Goal: Task Accomplishment & Management: Complete application form

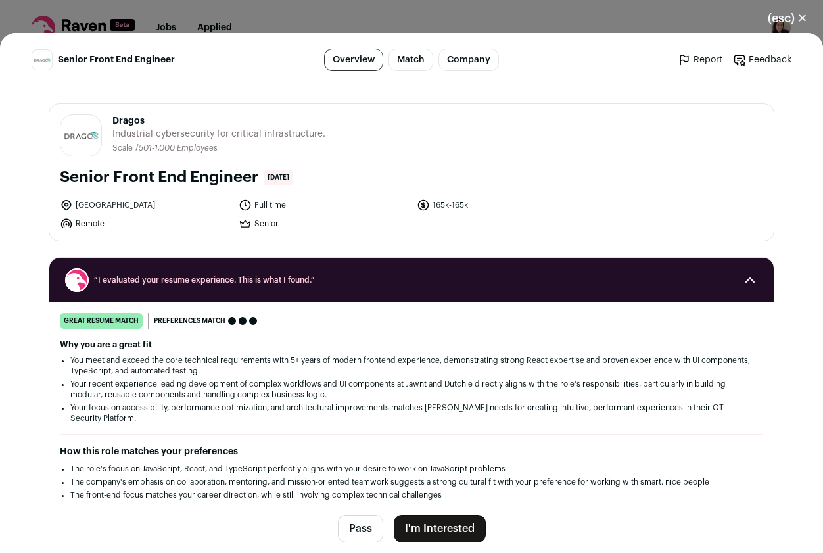
click at [417, 529] on button "I'm Interested" at bounding box center [440, 529] width 92 height 28
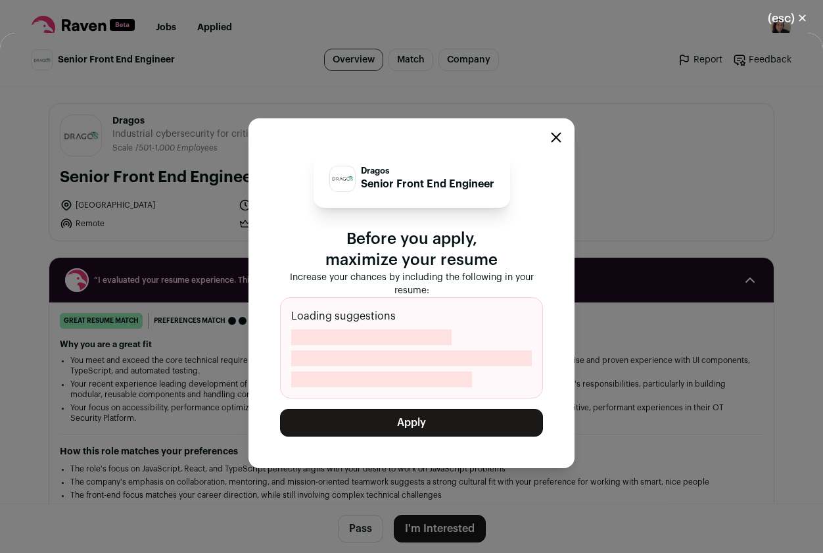
click at [423, 425] on button "Apply" at bounding box center [411, 423] width 263 height 28
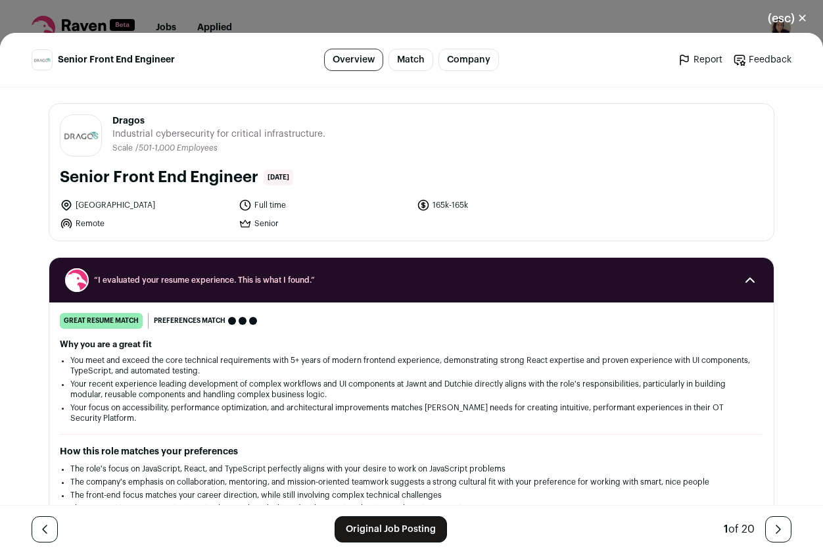
click at [787, 20] on button "(esc) ✕" at bounding box center [787, 18] width 71 height 29
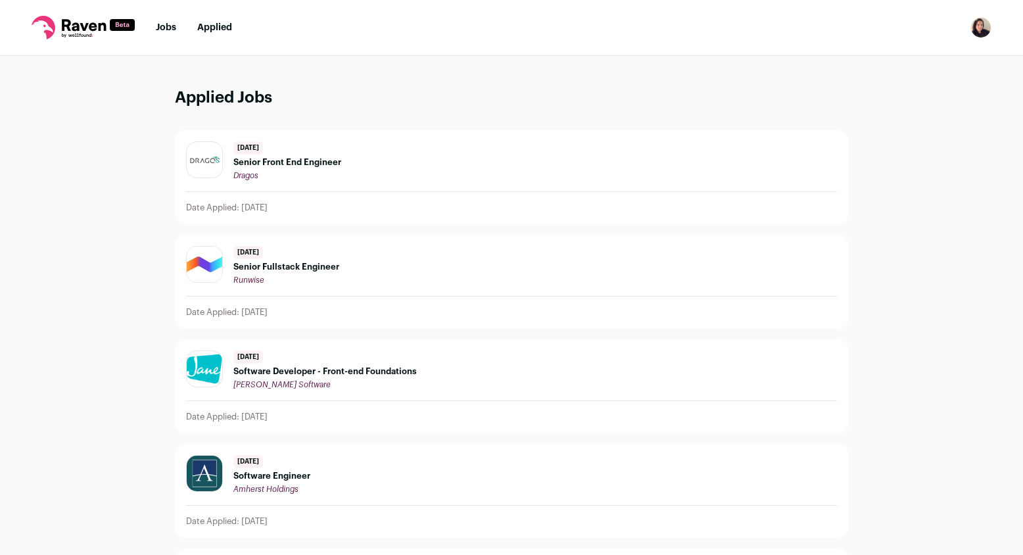
click at [174, 21] on li "Jobs" at bounding box center [166, 27] width 20 height 13
click at [174, 26] on link "Jobs" at bounding box center [166, 27] width 20 height 9
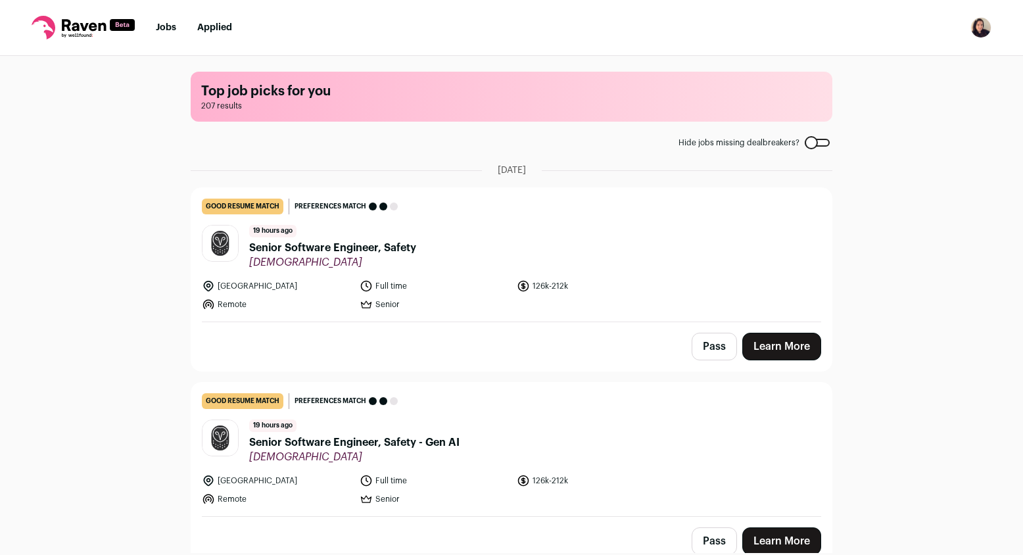
click at [417, 247] on header "19 hours ago Senior Software Engineer, Safety [GEOGRAPHIC_DATA]" at bounding box center [511, 247] width 619 height 44
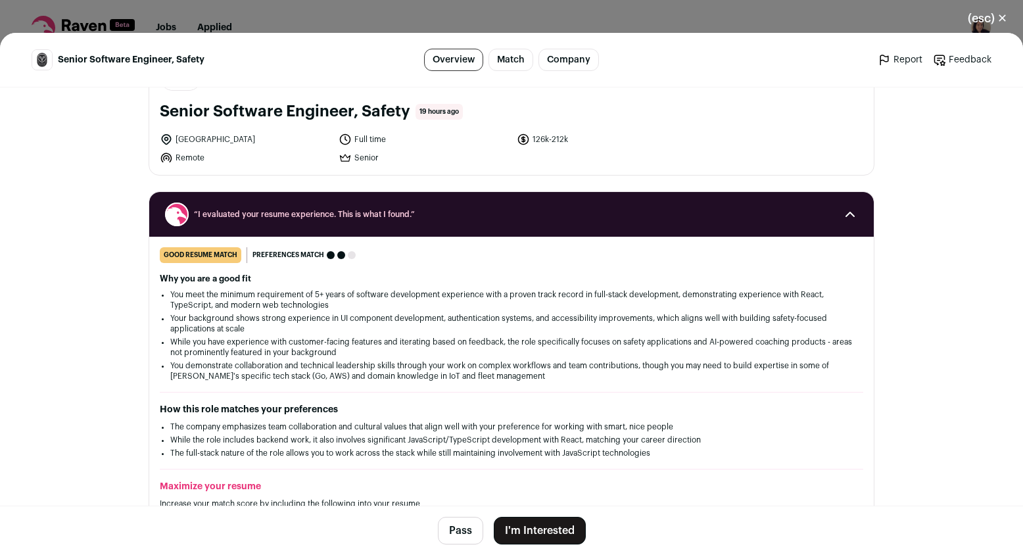
scroll to position [69, 0]
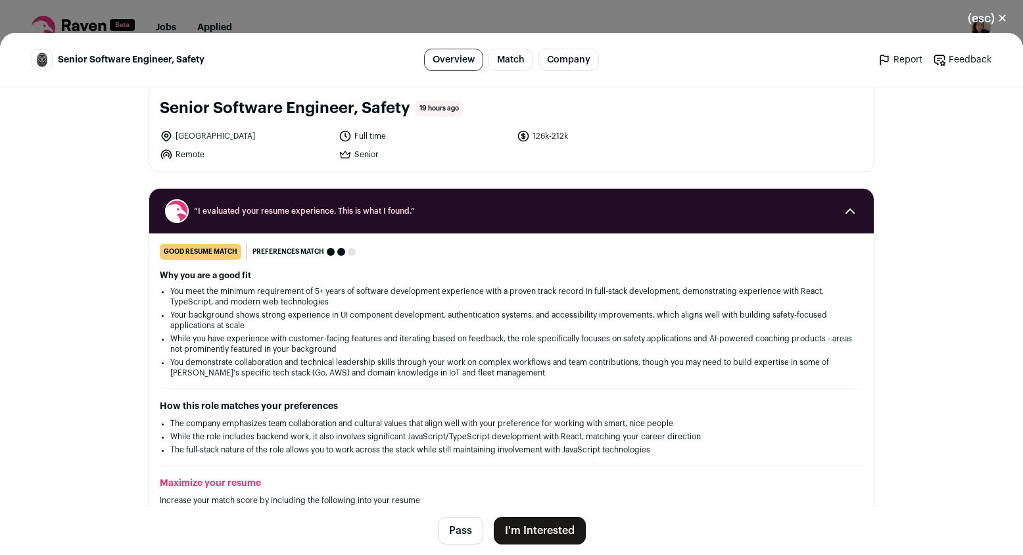
click at [528, 524] on button "I'm Interested" at bounding box center [540, 531] width 92 height 28
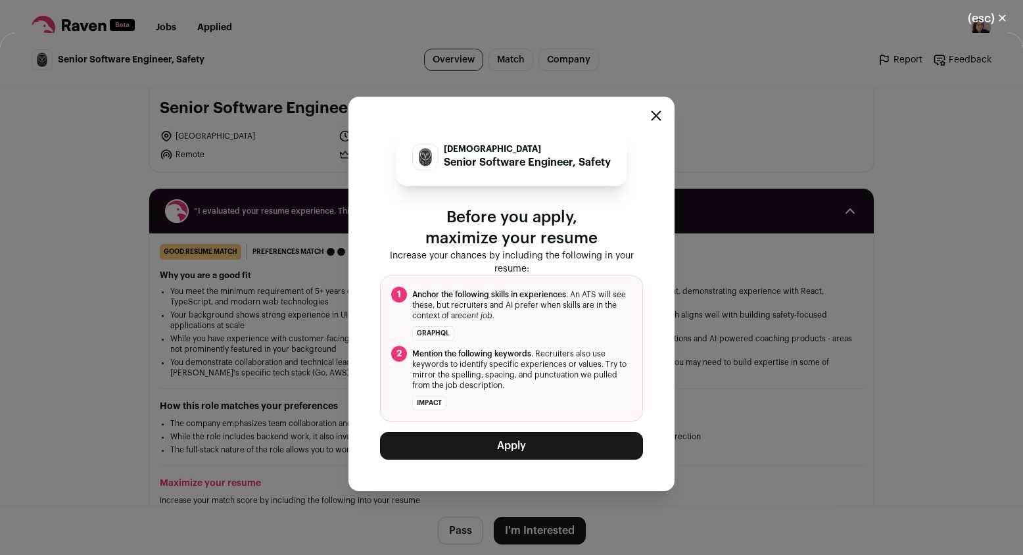
click at [491, 443] on button "Apply" at bounding box center [511, 446] width 263 height 28
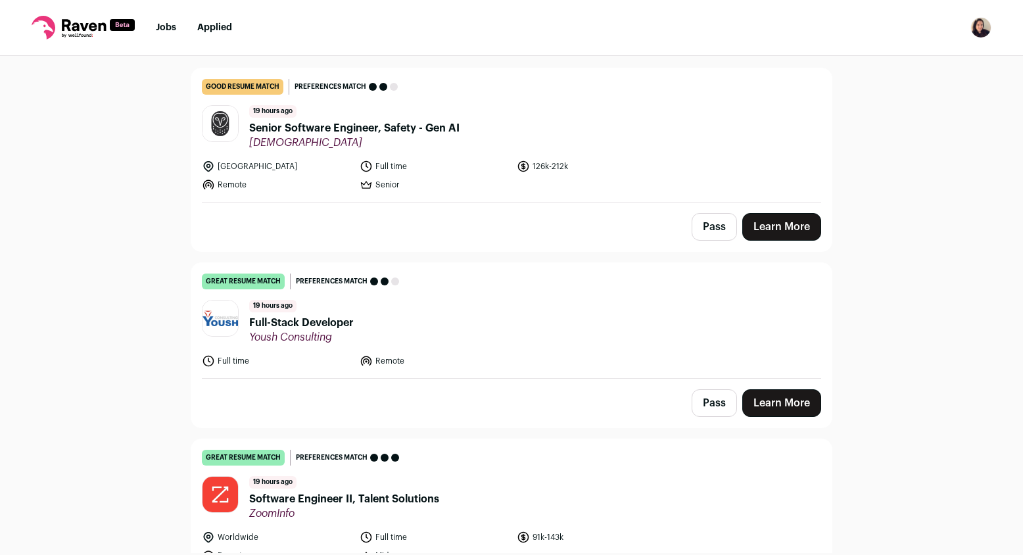
scroll to position [130, 0]
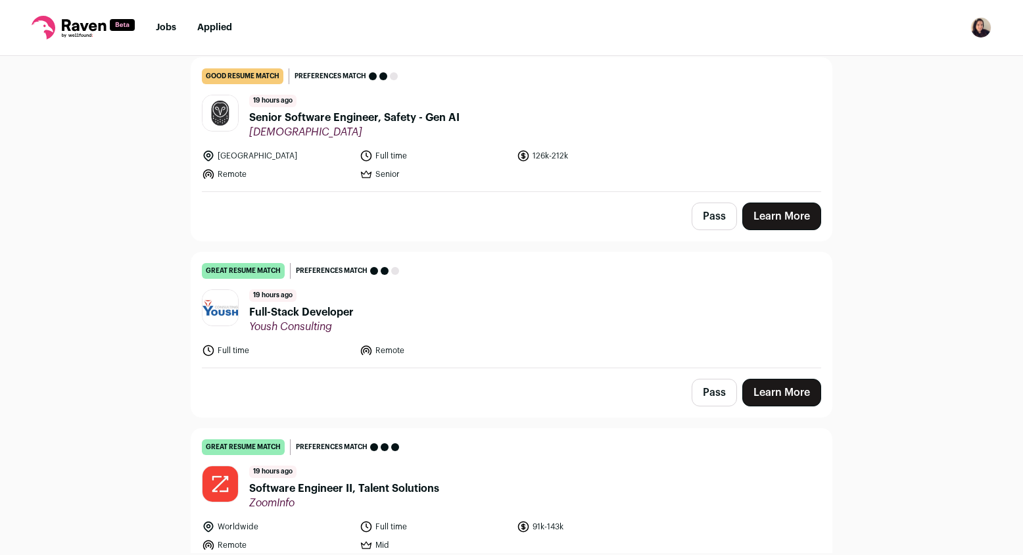
click at [337, 313] on span "Full-Stack Developer" at bounding box center [301, 312] width 104 height 16
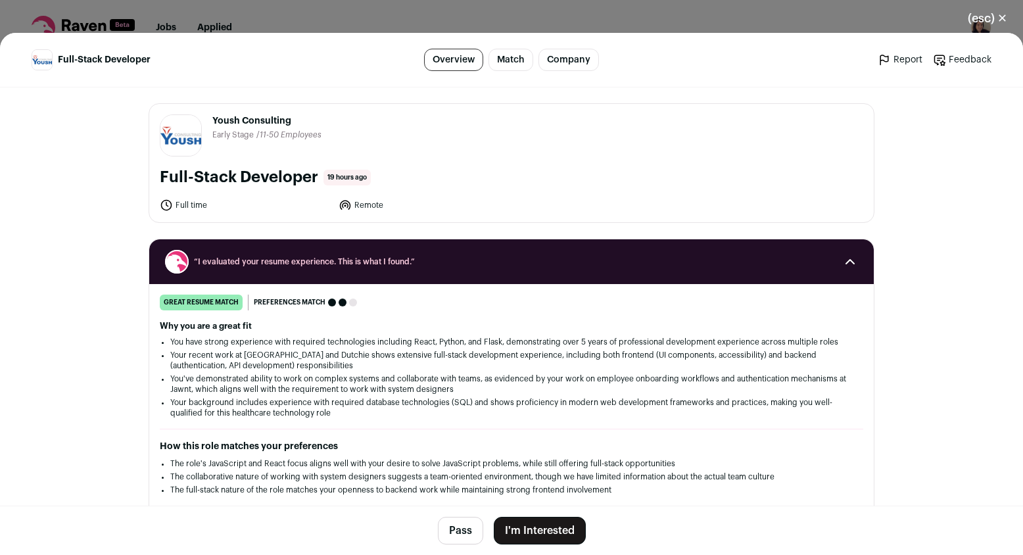
click at [536, 522] on button "I'm Interested" at bounding box center [540, 531] width 92 height 28
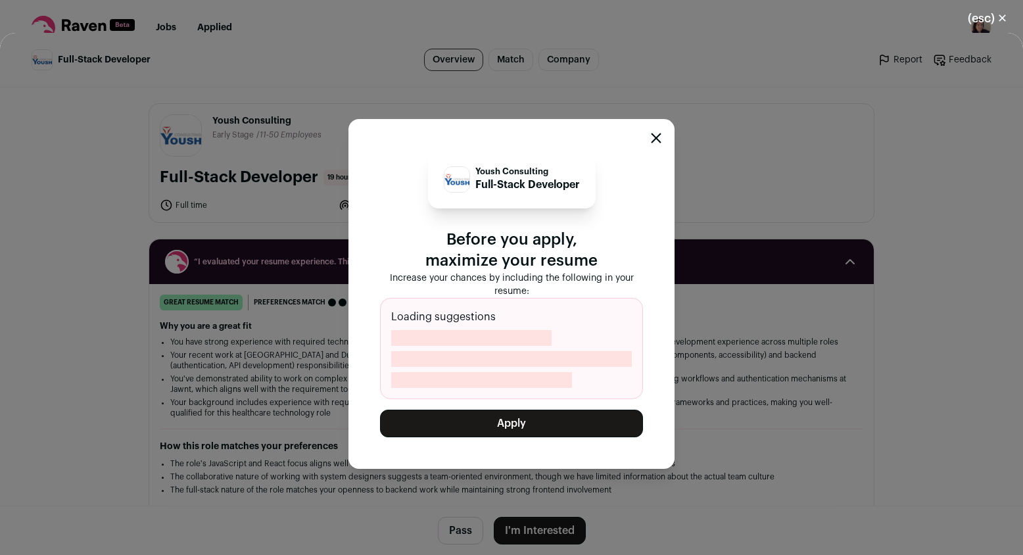
click at [518, 423] on button "Apply" at bounding box center [511, 423] width 263 height 28
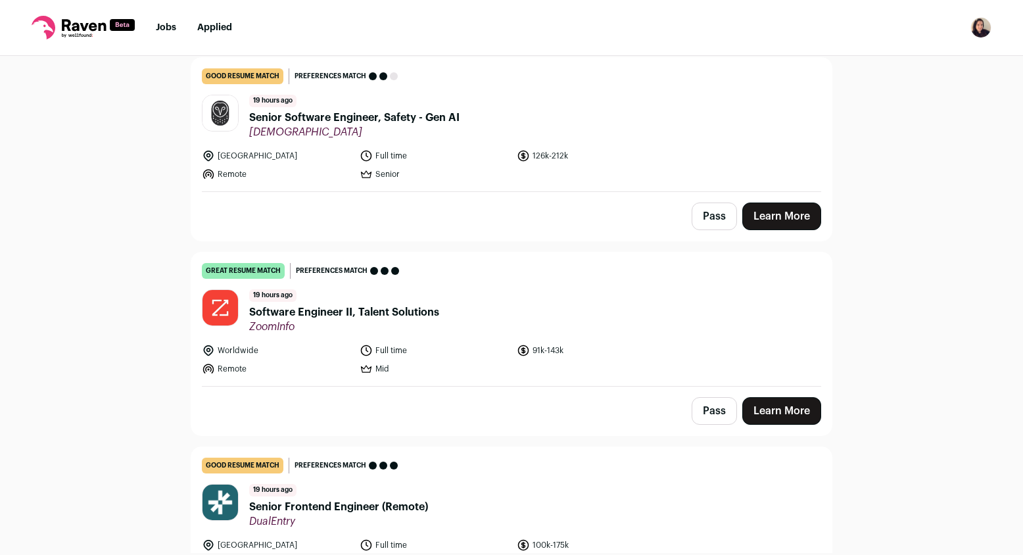
click at [388, 316] on span "Software Engineer II, Talent Solutions" at bounding box center [344, 312] width 190 height 16
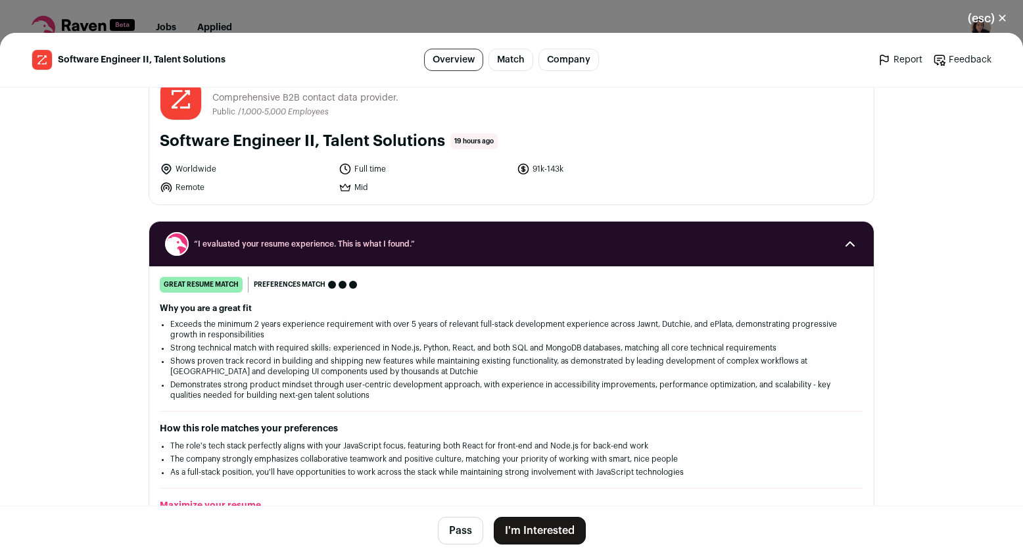
scroll to position [41, 0]
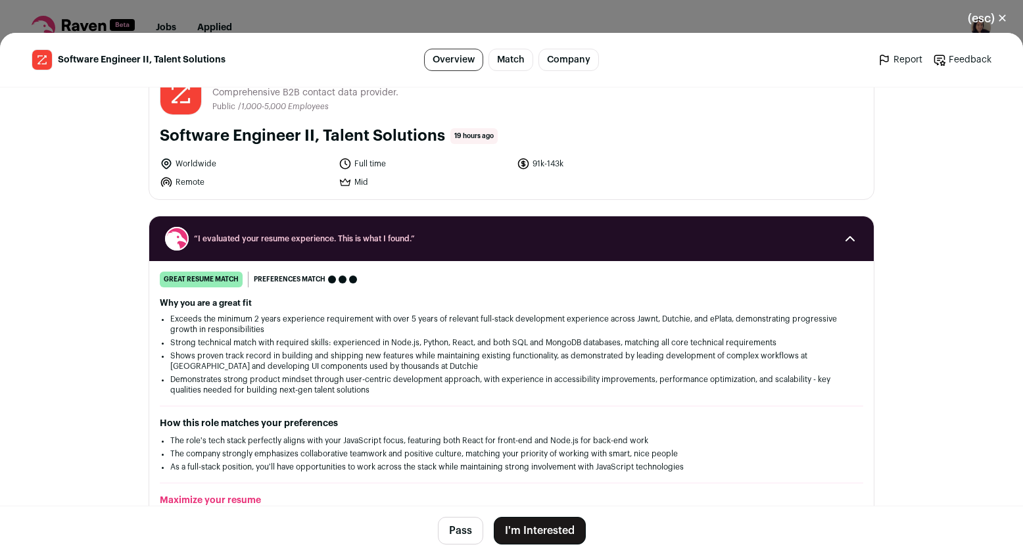
click at [531, 517] on button "I'm Interested" at bounding box center [540, 531] width 92 height 28
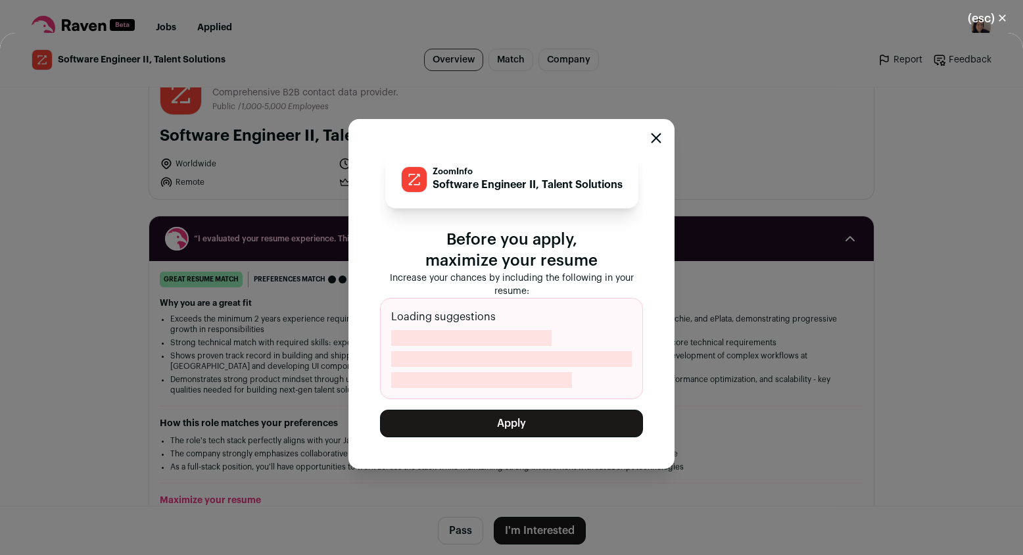
click at [499, 420] on button "Apply" at bounding box center [511, 423] width 263 height 28
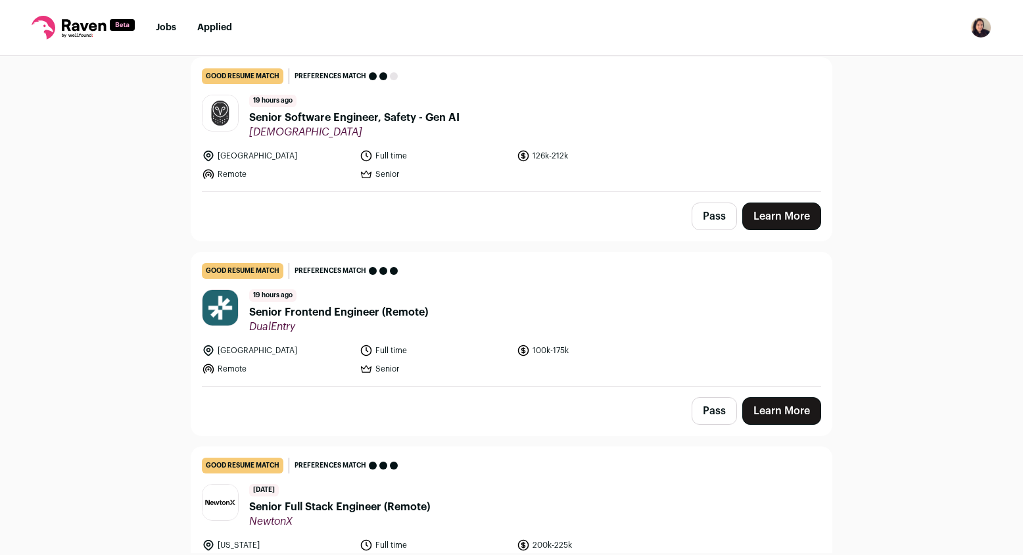
click at [398, 312] on span "Senior Frontend Engineer (Remote)" at bounding box center [338, 312] width 179 height 16
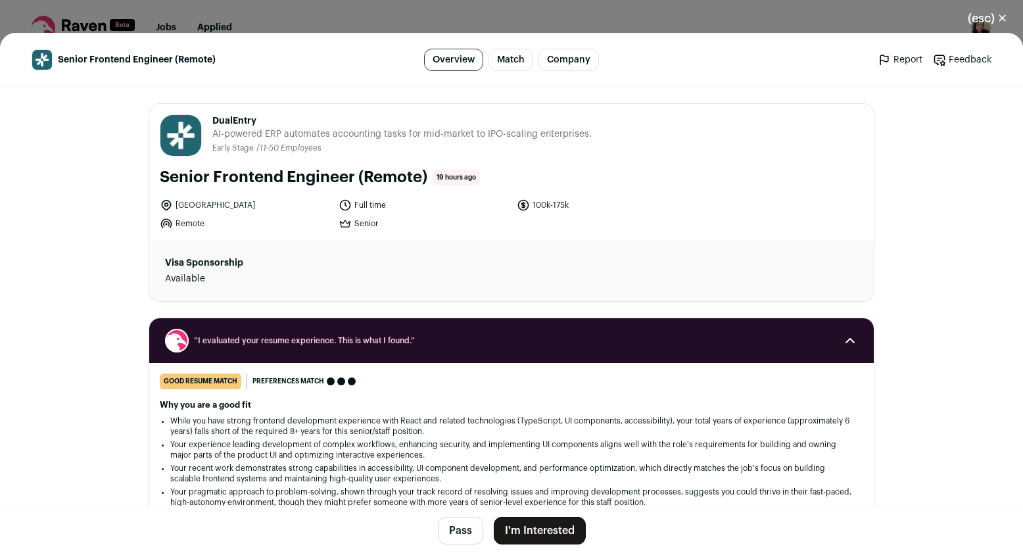
click at [535, 540] on button "I'm Interested" at bounding box center [540, 531] width 92 height 28
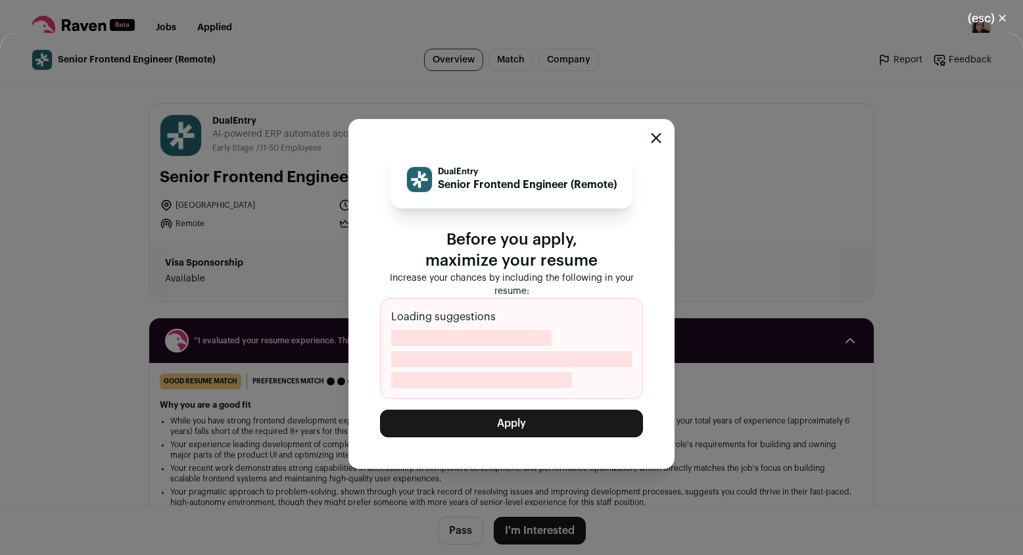
click at [522, 423] on button "Apply" at bounding box center [511, 423] width 263 height 28
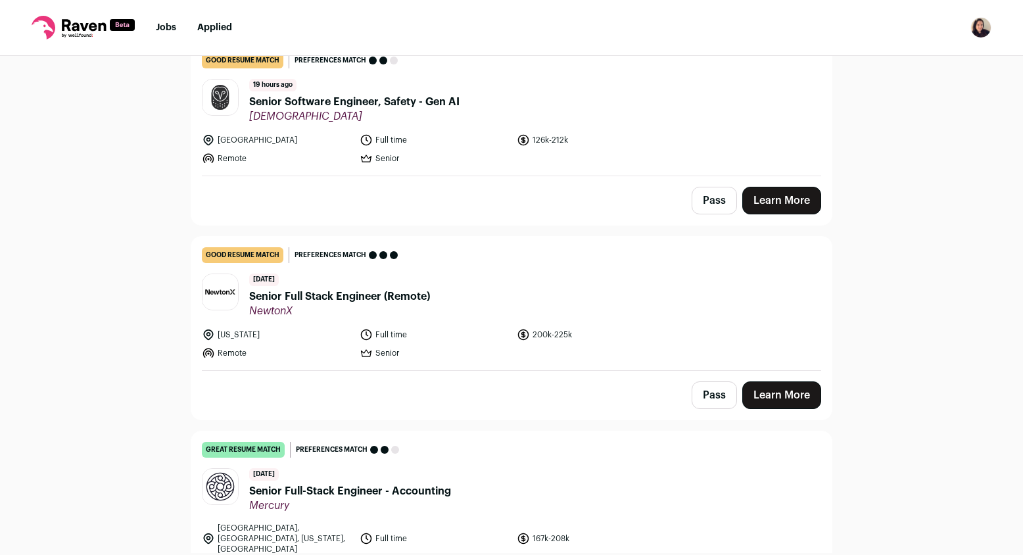
scroll to position [149, 0]
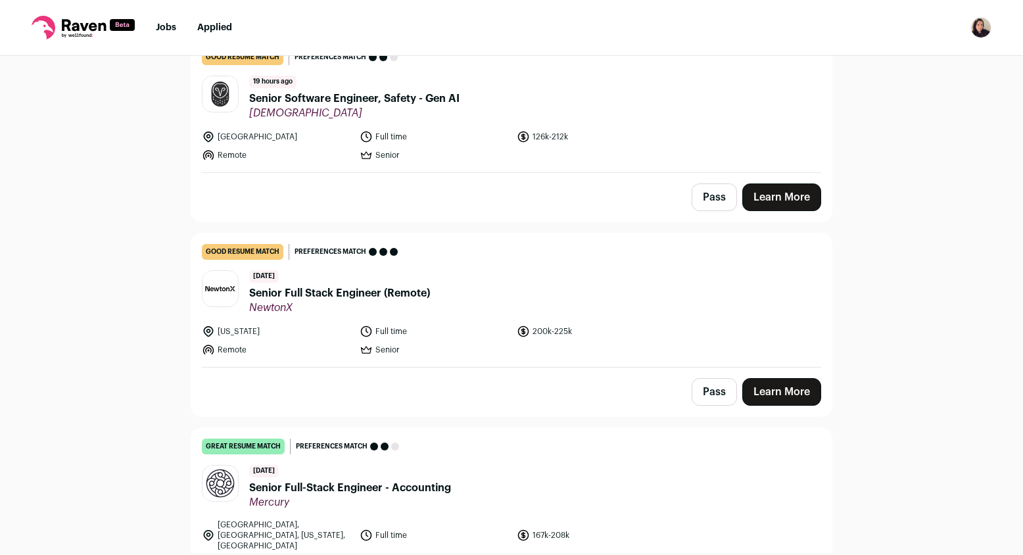
click at [418, 296] on span "Senior Full Stack Engineer (Remote)" at bounding box center [339, 293] width 181 height 16
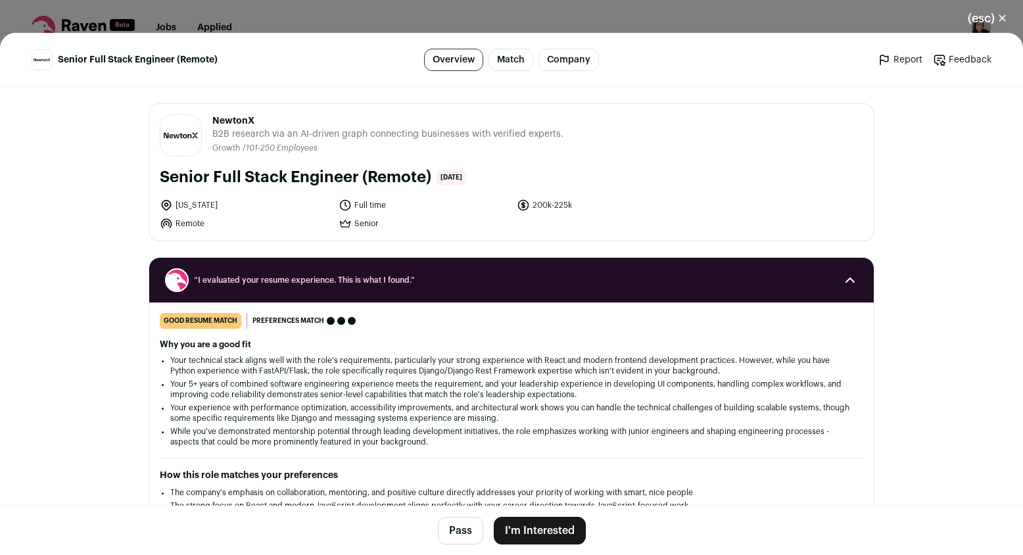
click at [807, 5] on div "(esc) ✕ Senior Full Stack Engineer (Remote) Overview Match Company Report Feedb…" at bounding box center [511, 277] width 1023 height 555
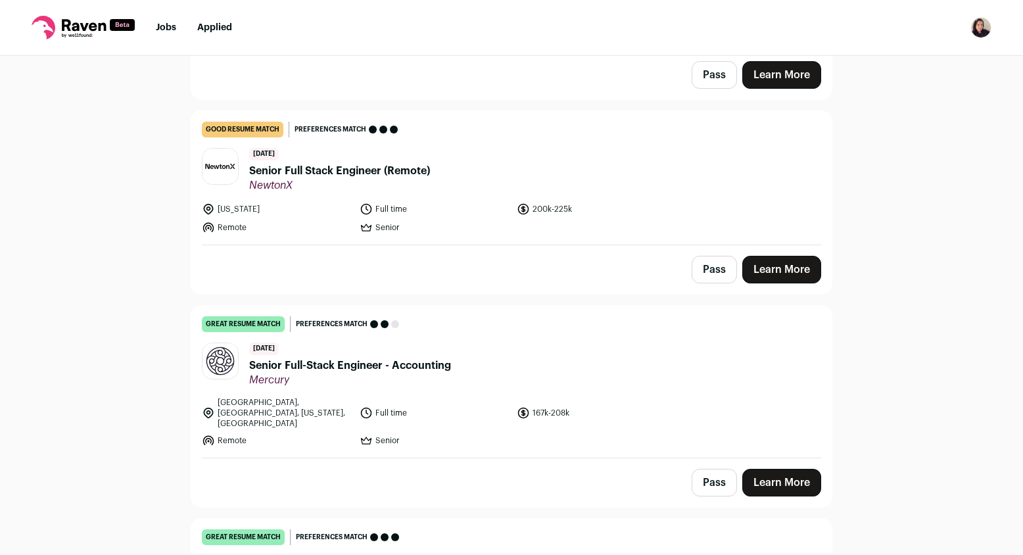
scroll to position [269, 0]
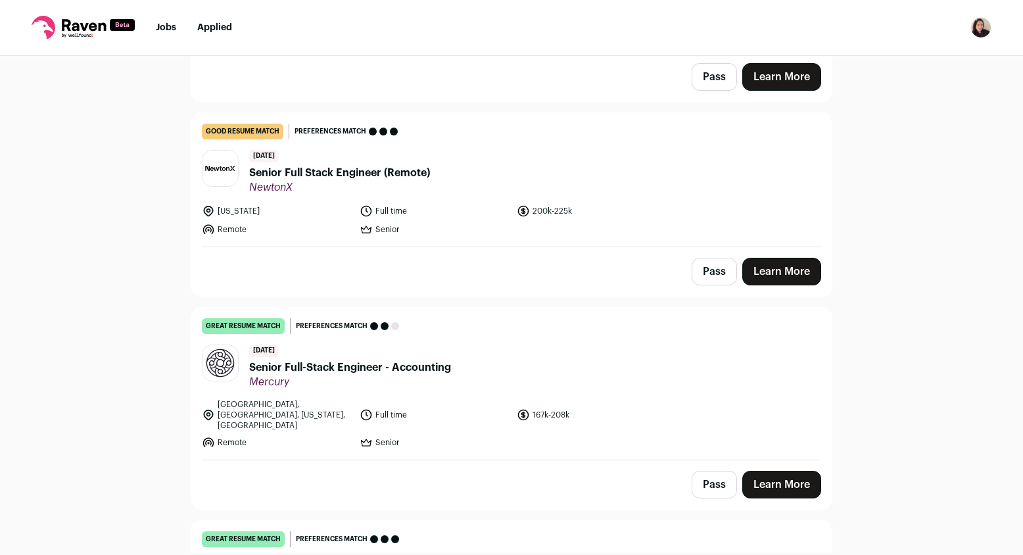
click at [822, 381] on div "Top job picks for you 203 results Hide jobs missing dealbreakers? [DATE] good r…" at bounding box center [511, 304] width 1023 height 497
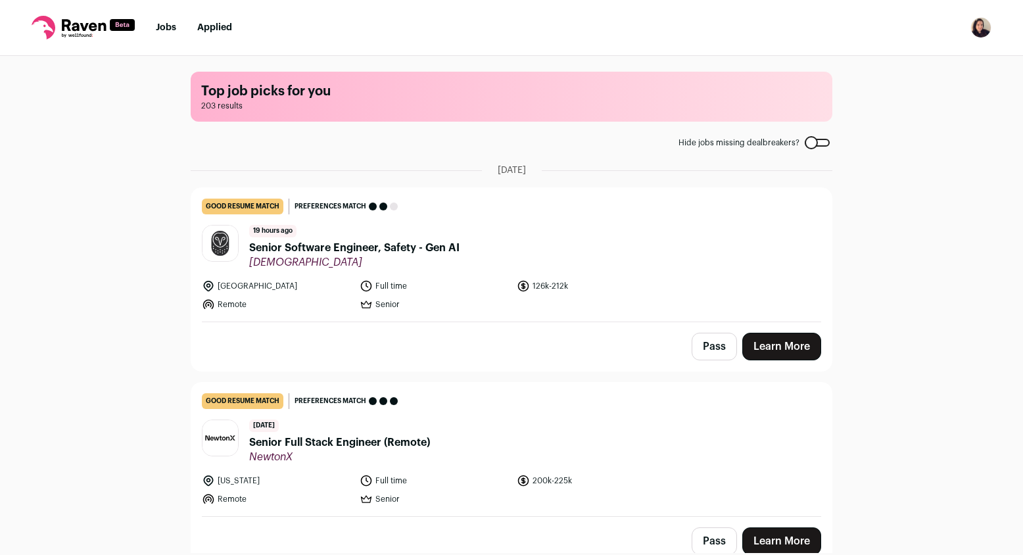
click at [716, 353] on button "Pass" at bounding box center [713, 347] width 45 height 28
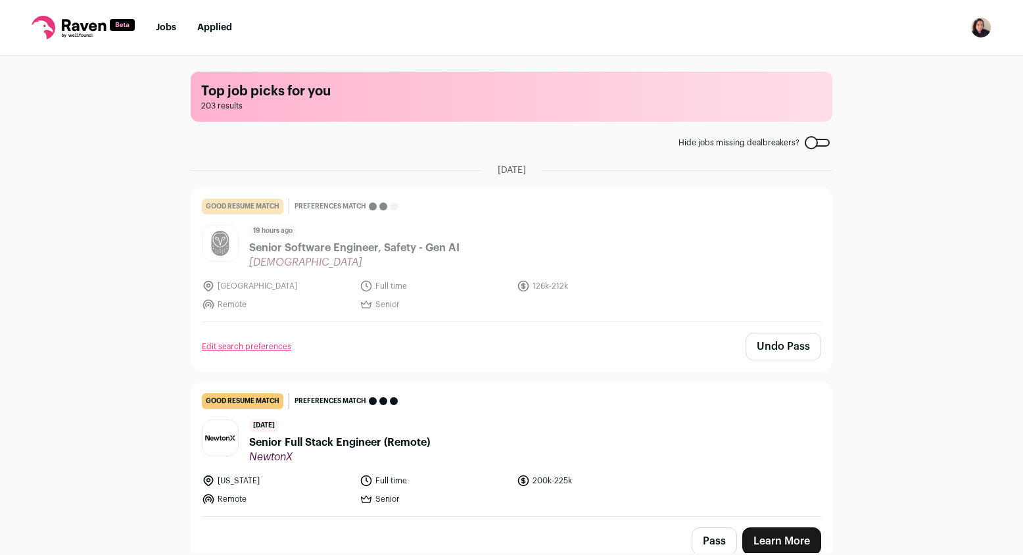
click at [705, 538] on button "Pass" at bounding box center [713, 541] width 45 height 28
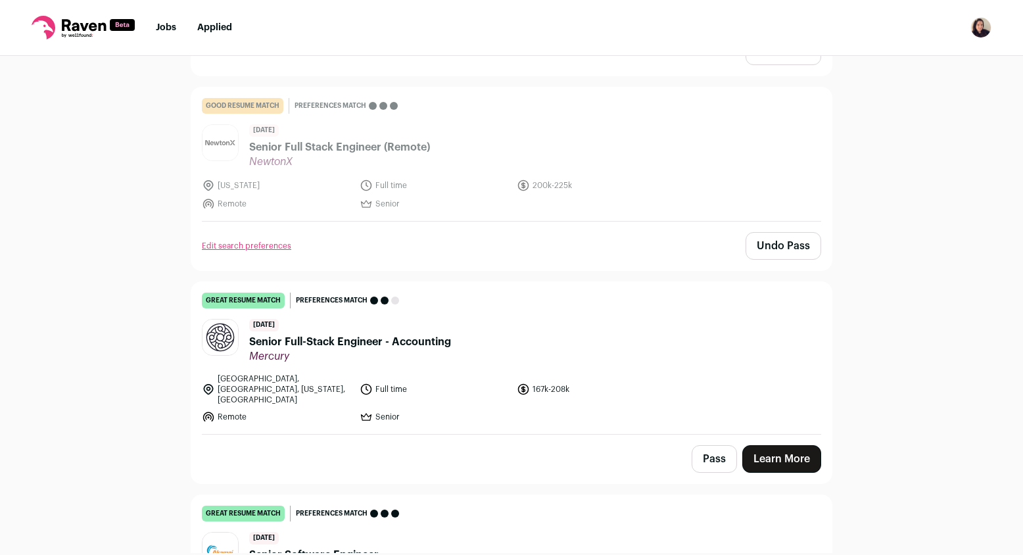
scroll to position [315, 0]
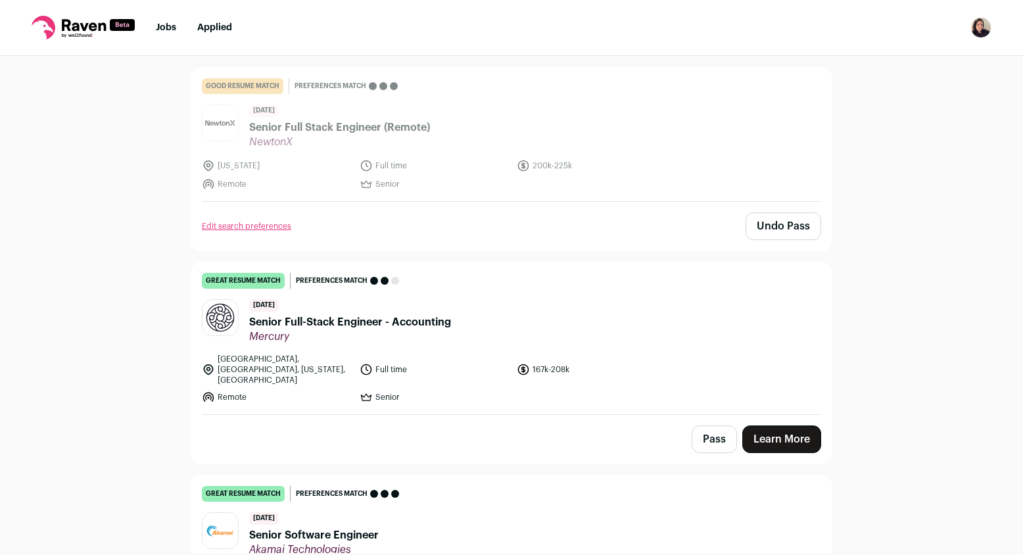
click at [361, 326] on span "Senior Full-Stack Engineer - Accounting" at bounding box center [350, 322] width 202 height 16
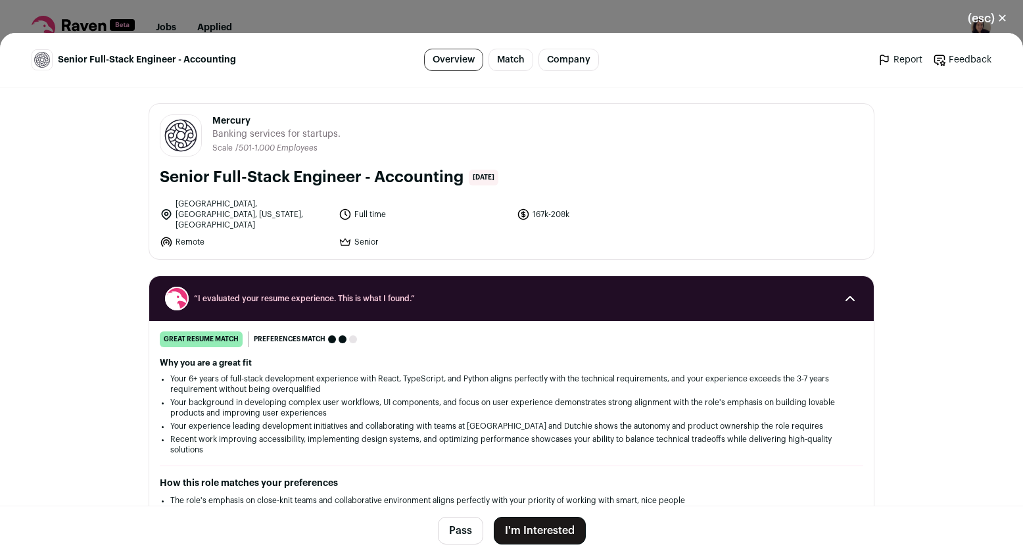
click at [534, 529] on button "I'm Interested" at bounding box center [540, 531] width 92 height 28
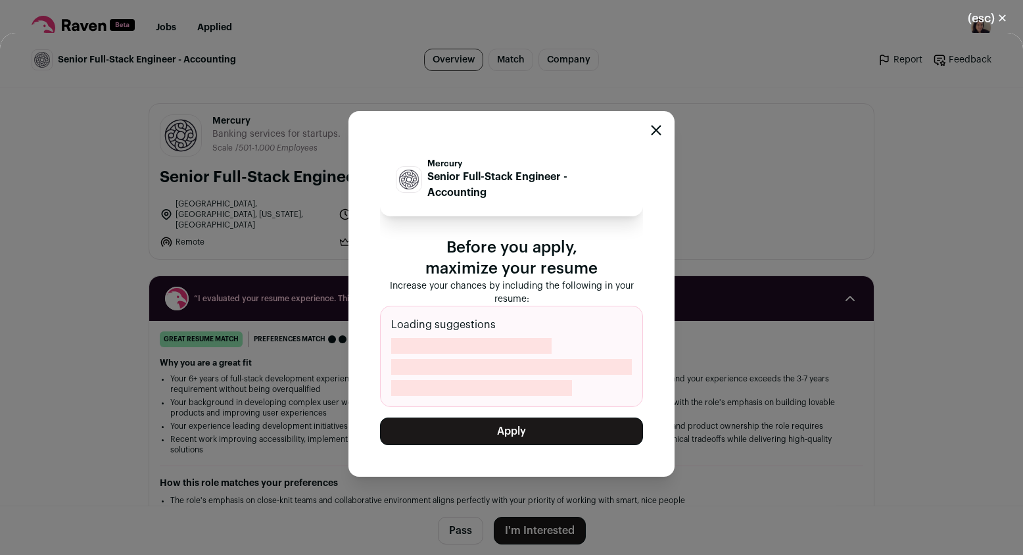
click at [511, 446] on div "Mercury Senior Full-Stack Engineer - Accounting Before you apply, maximize your…" at bounding box center [511, 293] width 326 height 365
click at [507, 440] on button "Apply" at bounding box center [511, 431] width 263 height 28
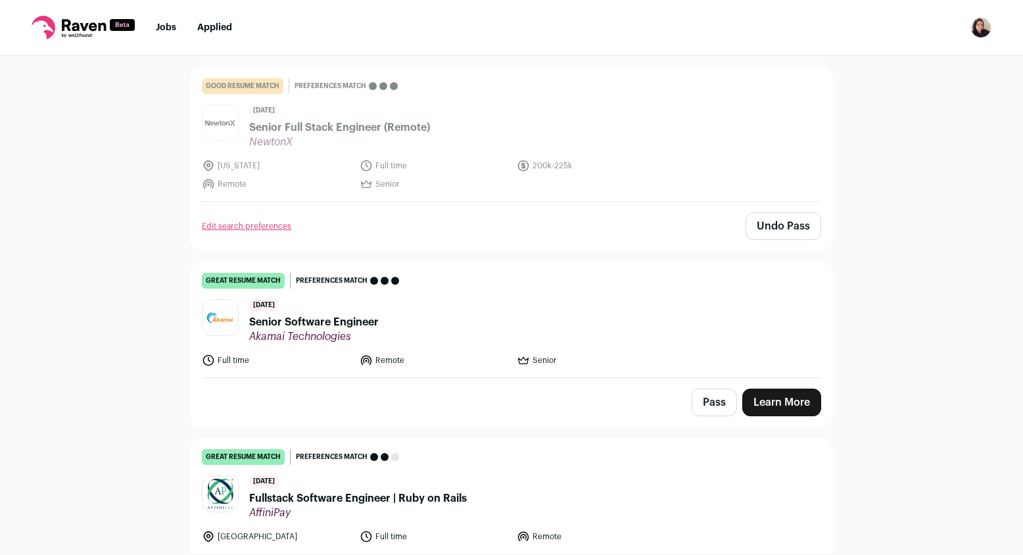
click at [348, 329] on span "Senior Software Engineer" at bounding box center [313, 322] width 129 height 16
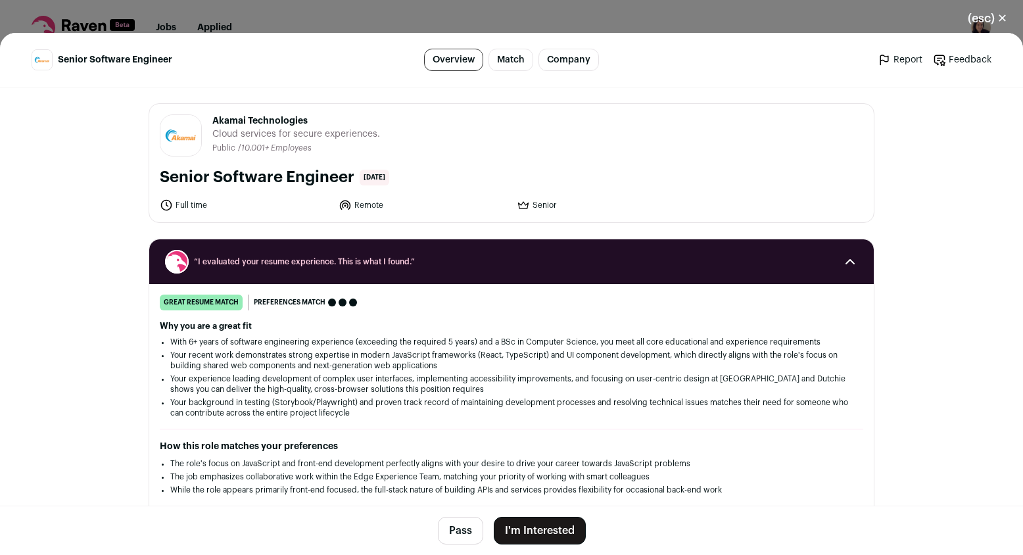
click at [549, 541] on button "I'm Interested" at bounding box center [540, 531] width 92 height 28
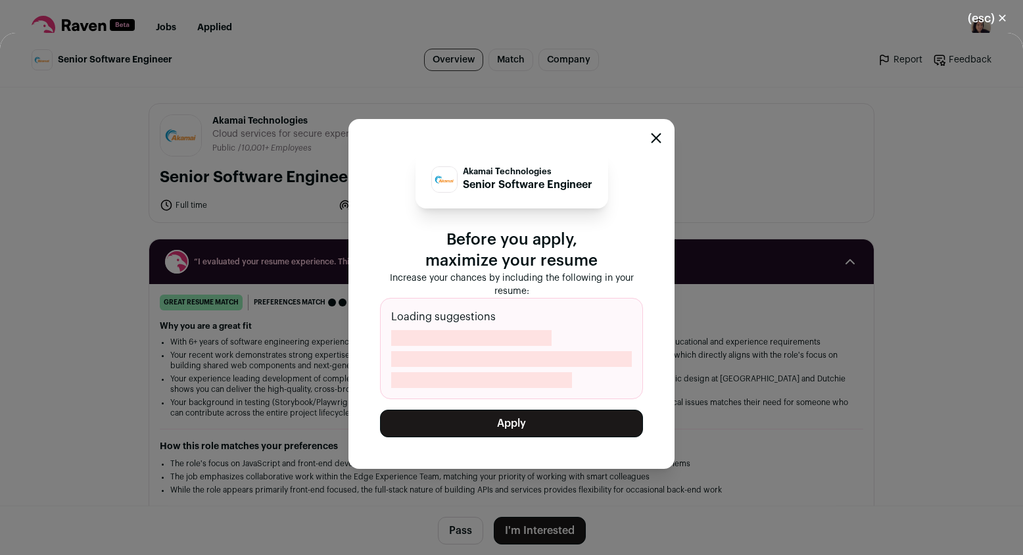
click at [518, 430] on button "Apply" at bounding box center [511, 423] width 263 height 28
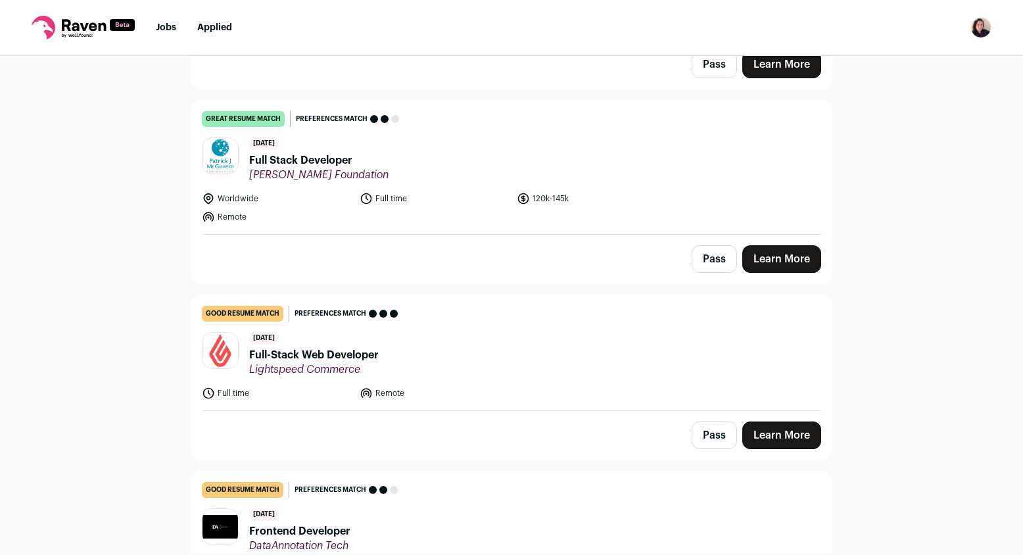
scroll to position [981, 0]
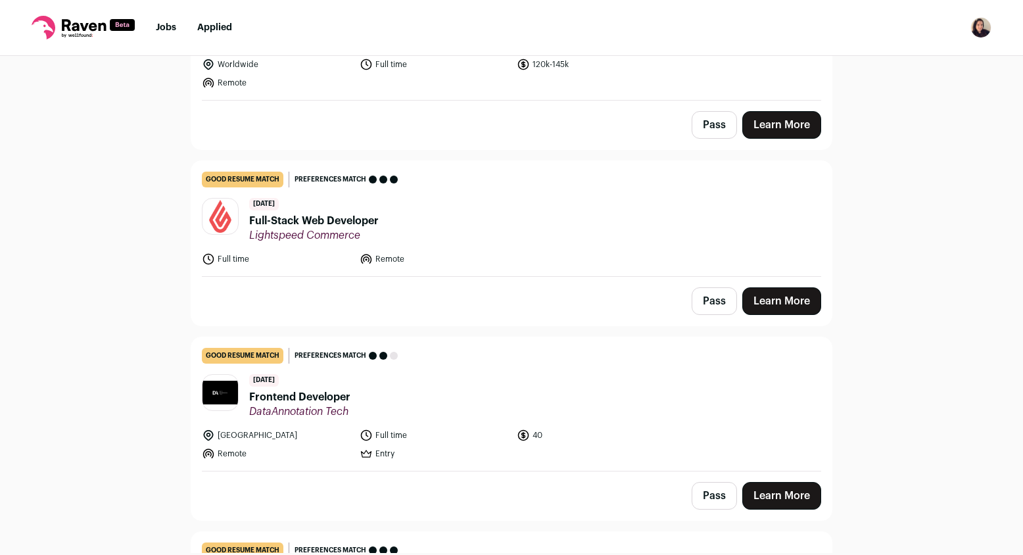
click at [700, 122] on button "Pass" at bounding box center [713, 125] width 45 height 28
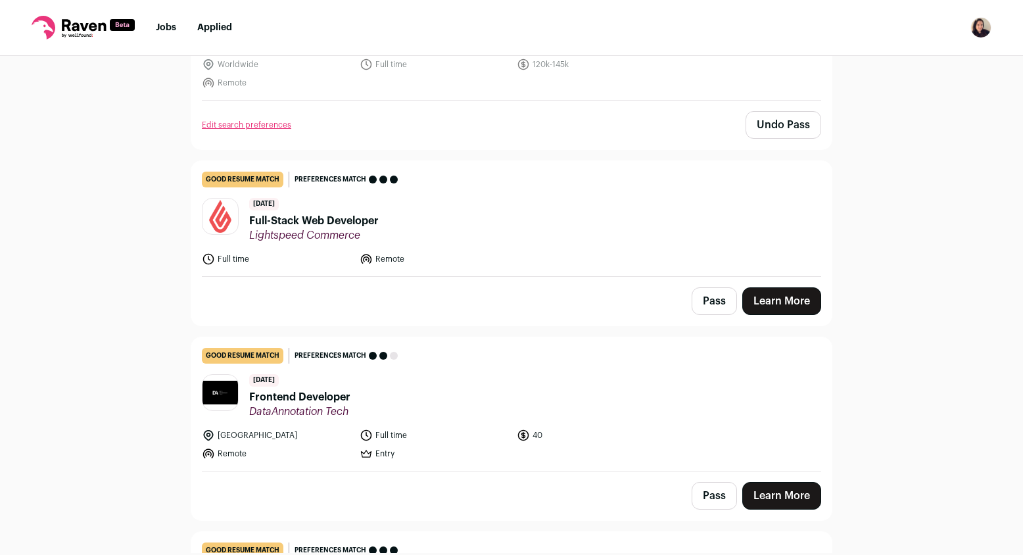
click at [718, 296] on button "Pass" at bounding box center [713, 301] width 45 height 28
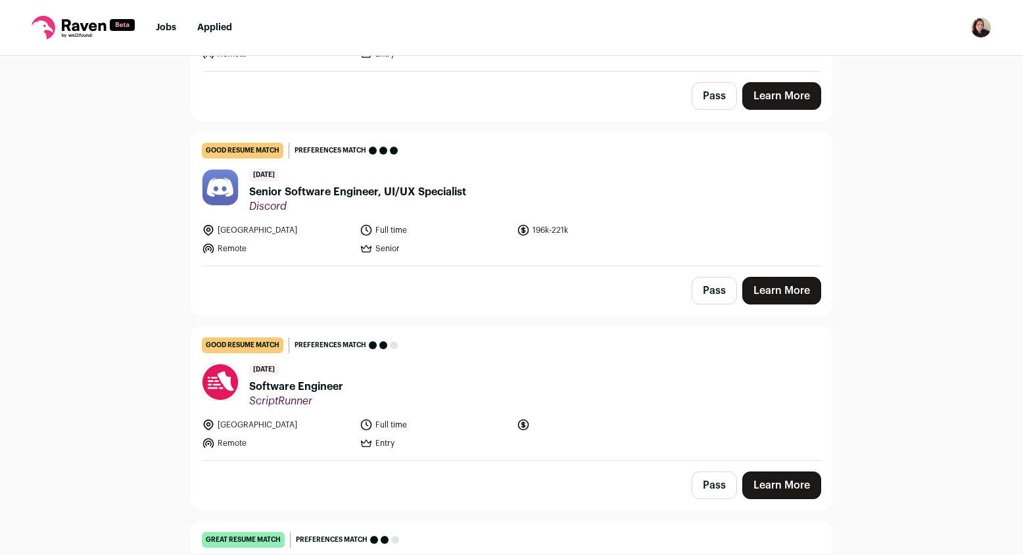
scroll to position [1382, 0]
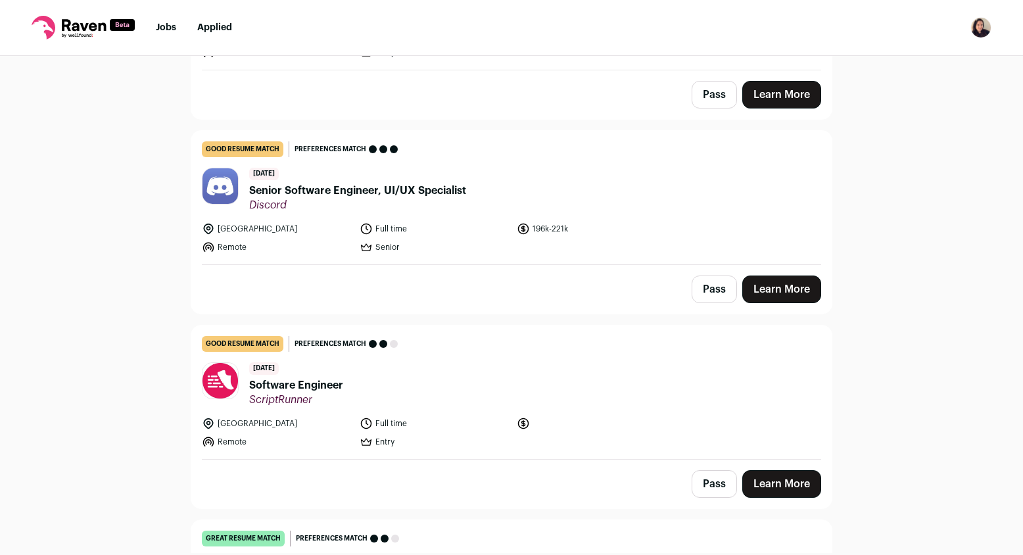
click at [701, 311] on div "Pass Learn More" at bounding box center [511, 289] width 640 height 49
click at [697, 293] on button "Pass" at bounding box center [713, 289] width 45 height 28
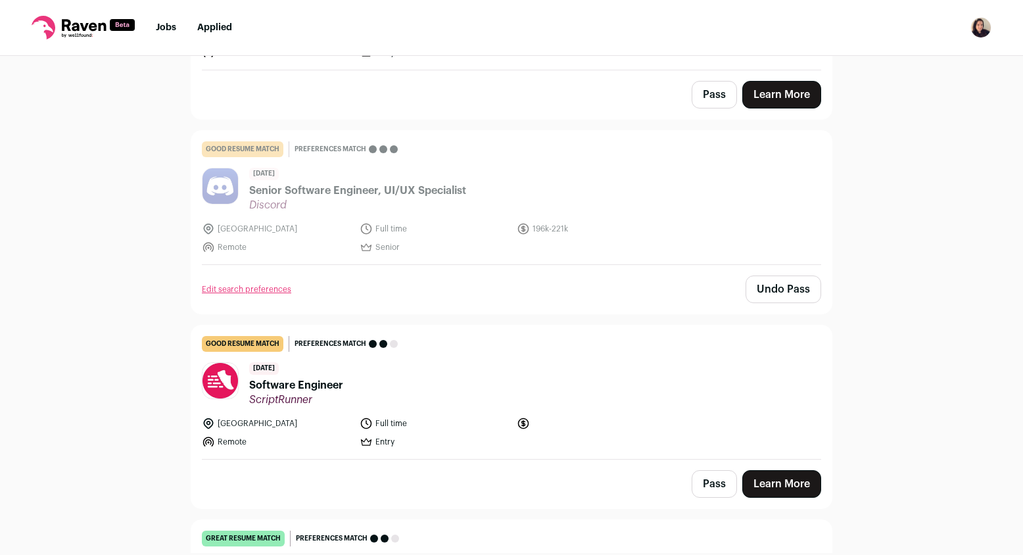
click at [314, 388] on span "Software Engineer" at bounding box center [296, 385] width 94 height 16
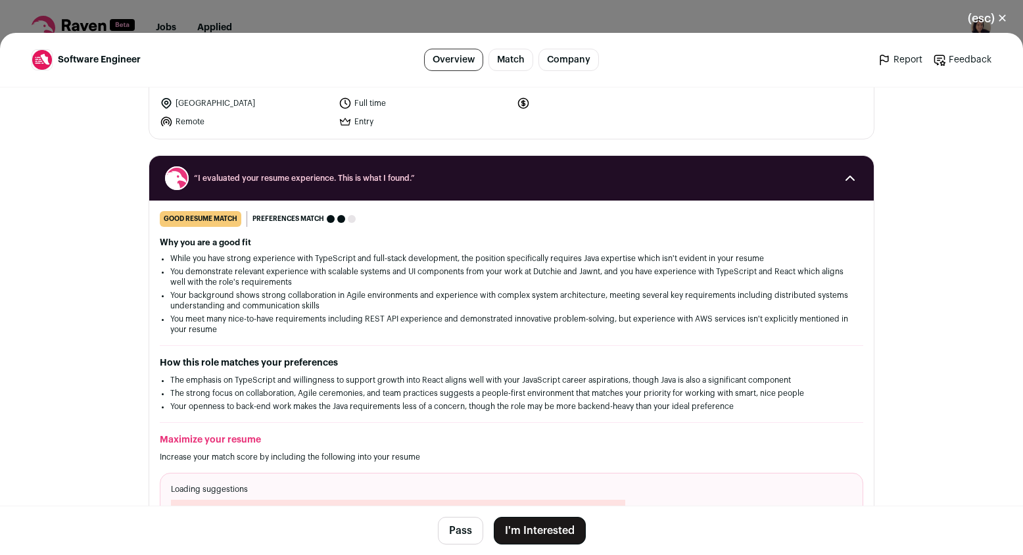
scroll to position [104, 0]
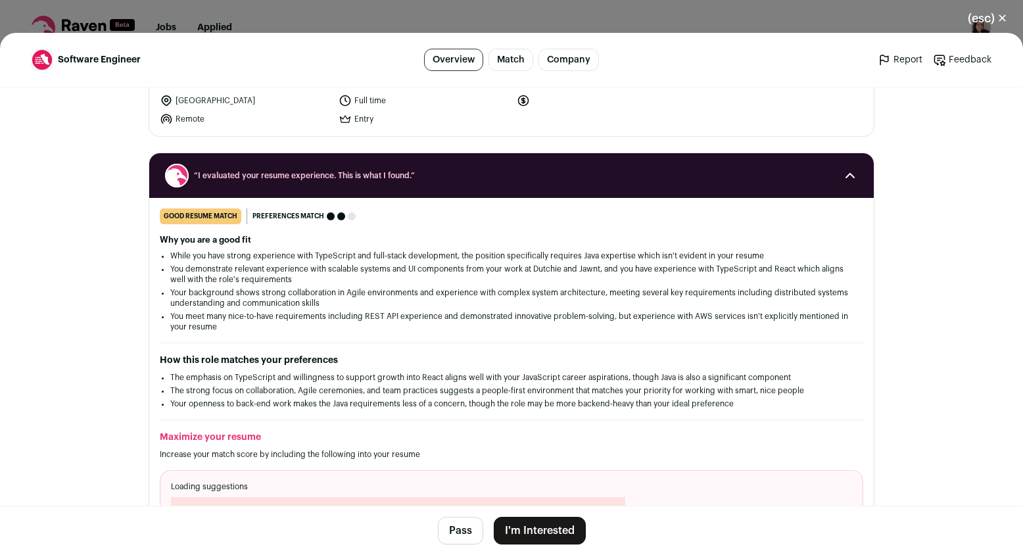
click at [557, 524] on button "I'm Interested" at bounding box center [540, 531] width 92 height 28
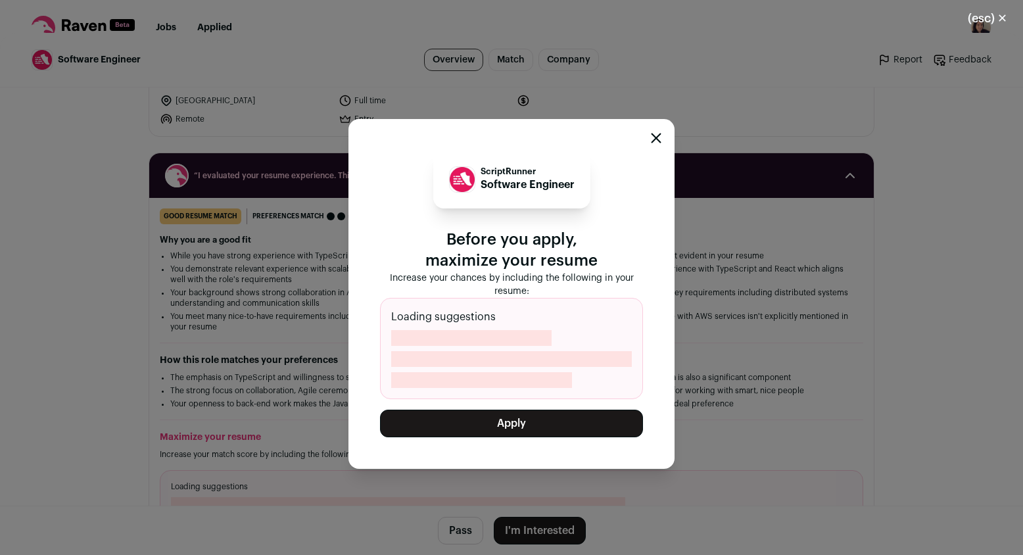
click at [506, 432] on button "Apply" at bounding box center [511, 423] width 263 height 28
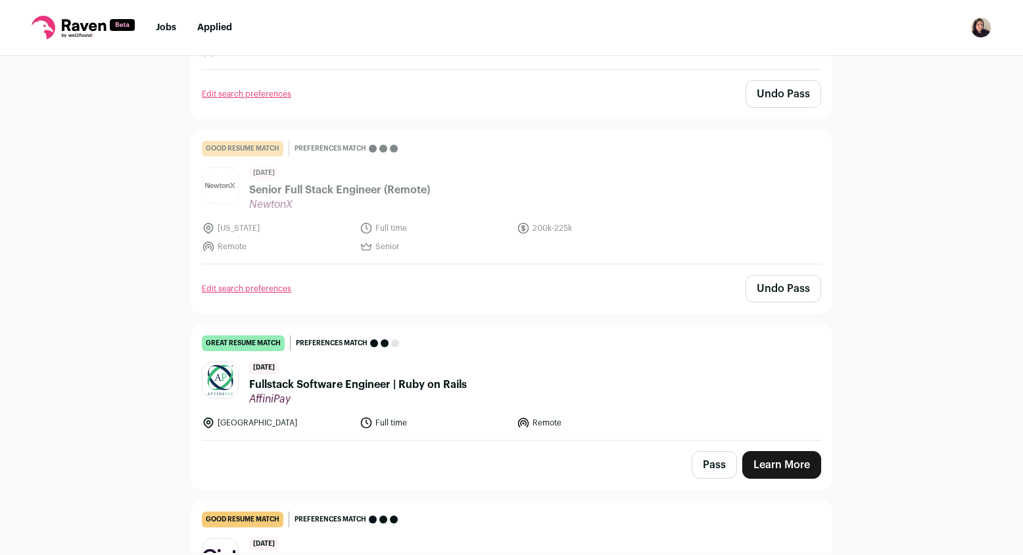
scroll to position [0, 0]
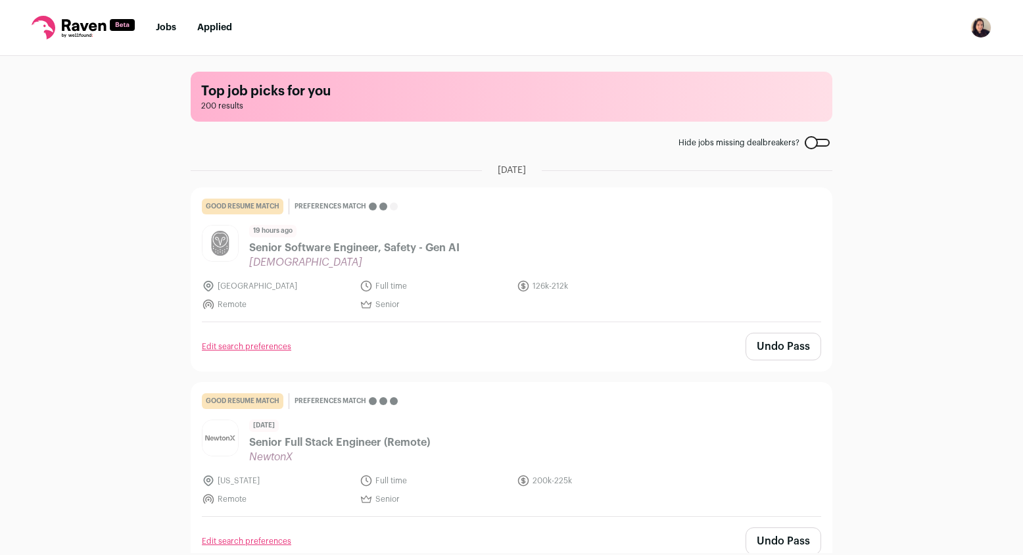
click at [162, 26] on link "Jobs" at bounding box center [166, 27] width 20 height 9
click at [164, 27] on link "Jobs" at bounding box center [166, 27] width 20 height 9
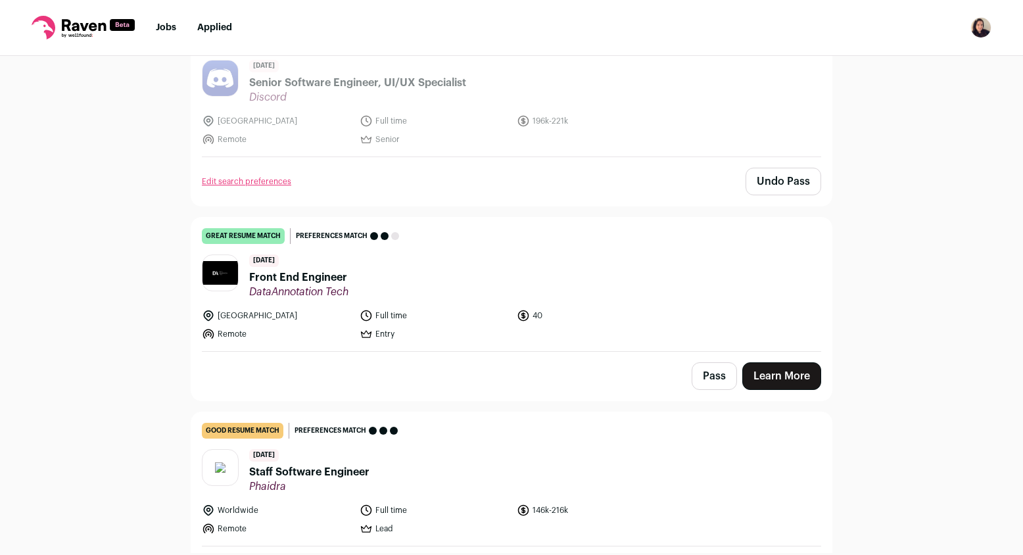
scroll to position [1494, 0]
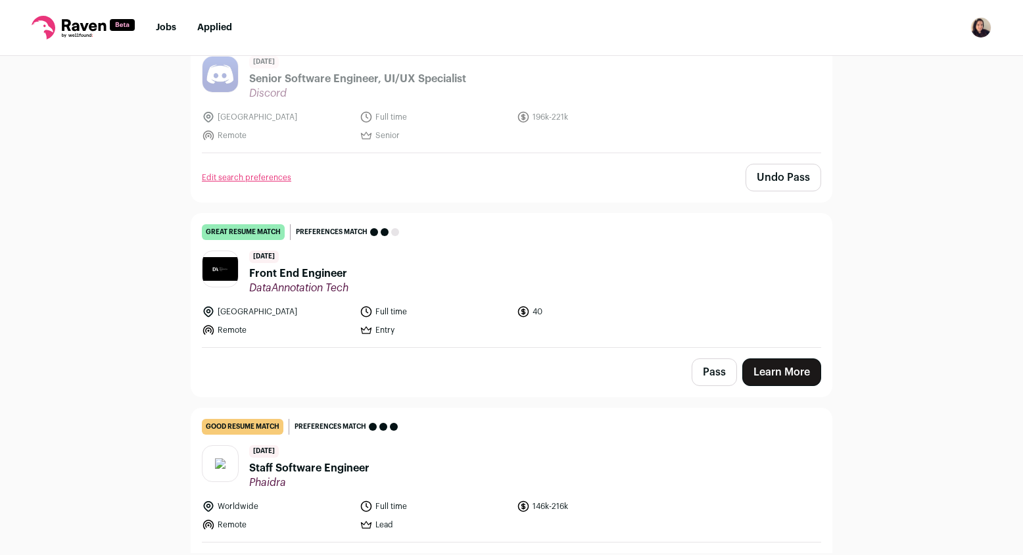
click at [392, 267] on header "1 day ago Front End Engineer DataAnnotation Tech" at bounding box center [511, 272] width 619 height 44
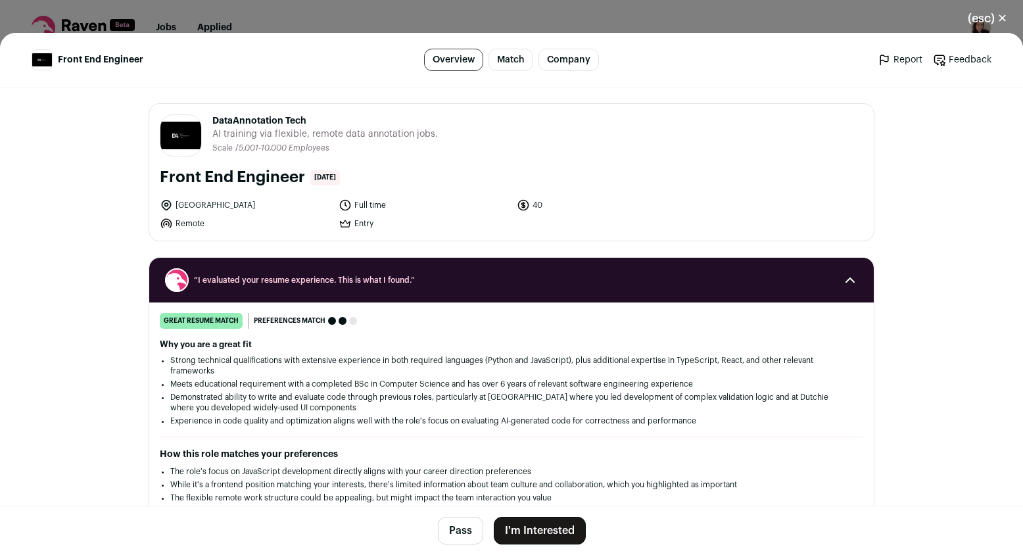
click at [536, 530] on button "I'm Interested" at bounding box center [540, 531] width 92 height 28
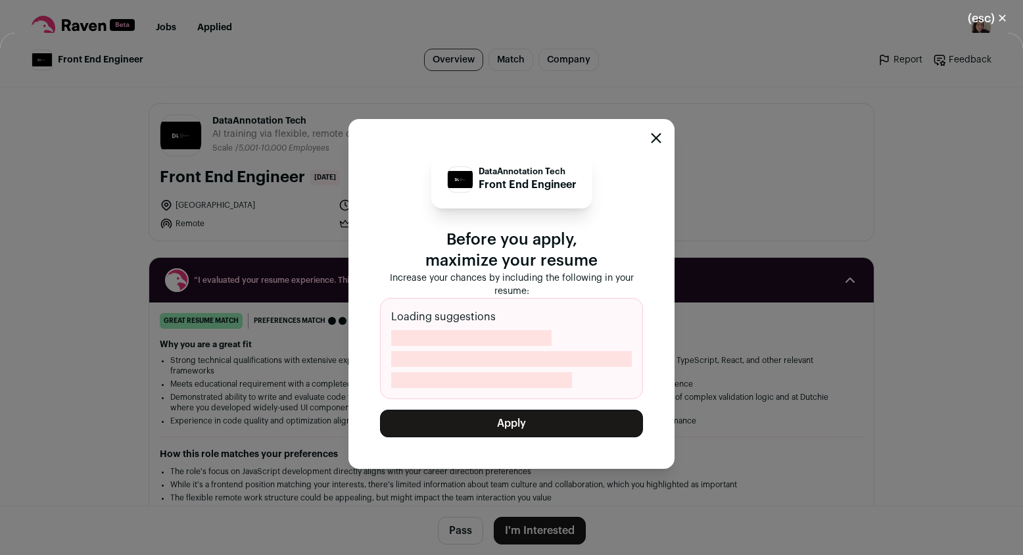
click at [532, 423] on button "Apply" at bounding box center [511, 423] width 263 height 28
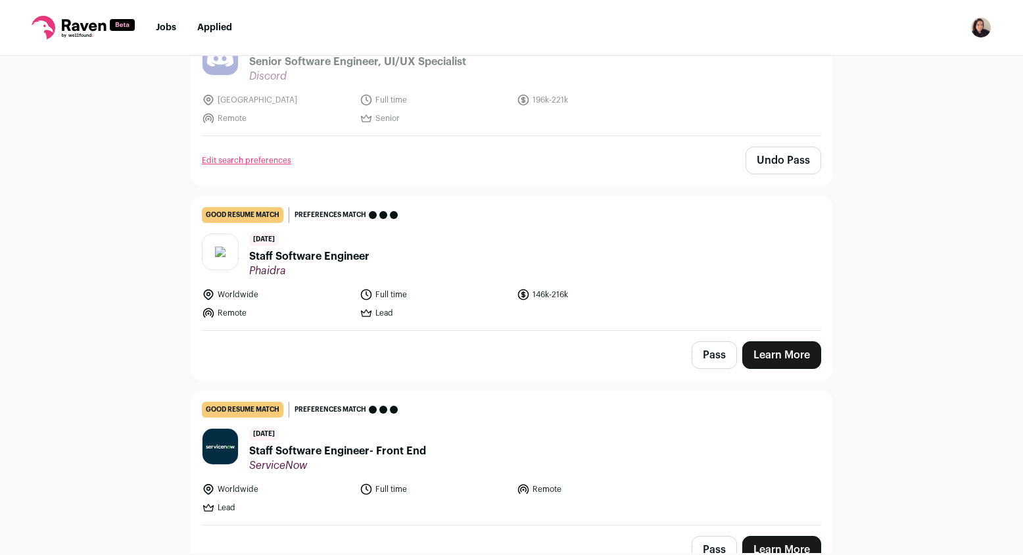
scroll to position [1513, 0]
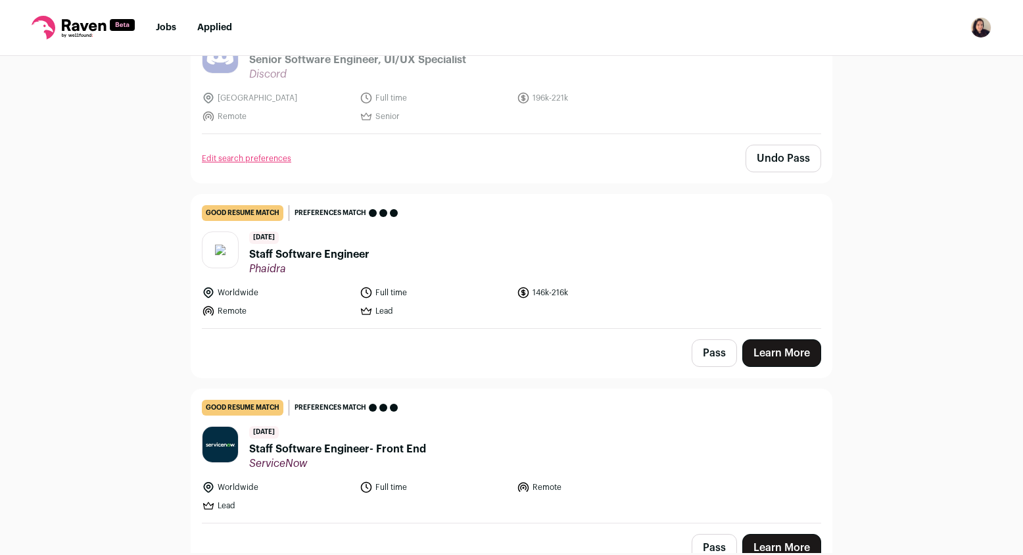
click at [419, 261] on header "1 day ago Staff Software Engineer Phaidra" at bounding box center [511, 253] width 619 height 44
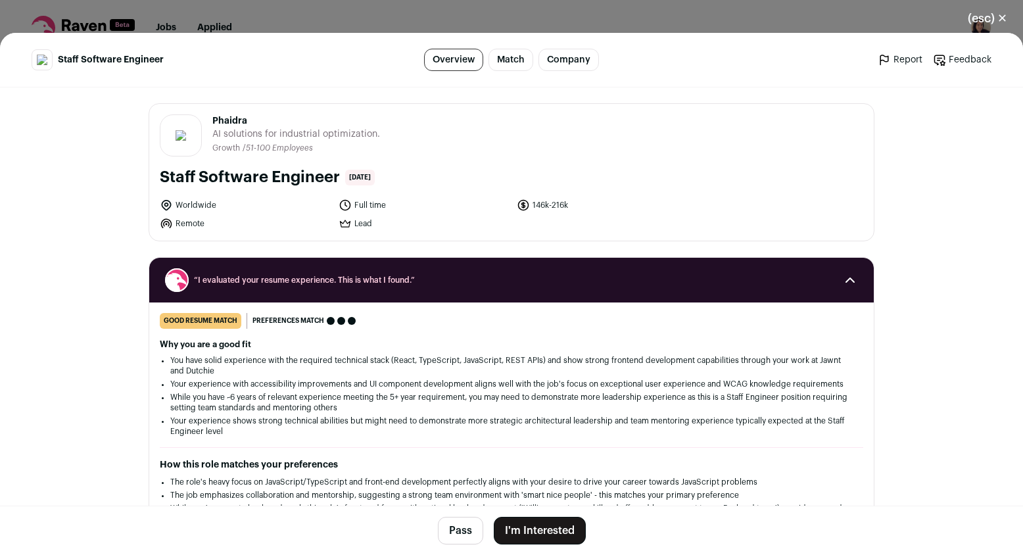
click at [531, 530] on button "I'm Interested" at bounding box center [540, 531] width 92 height 28
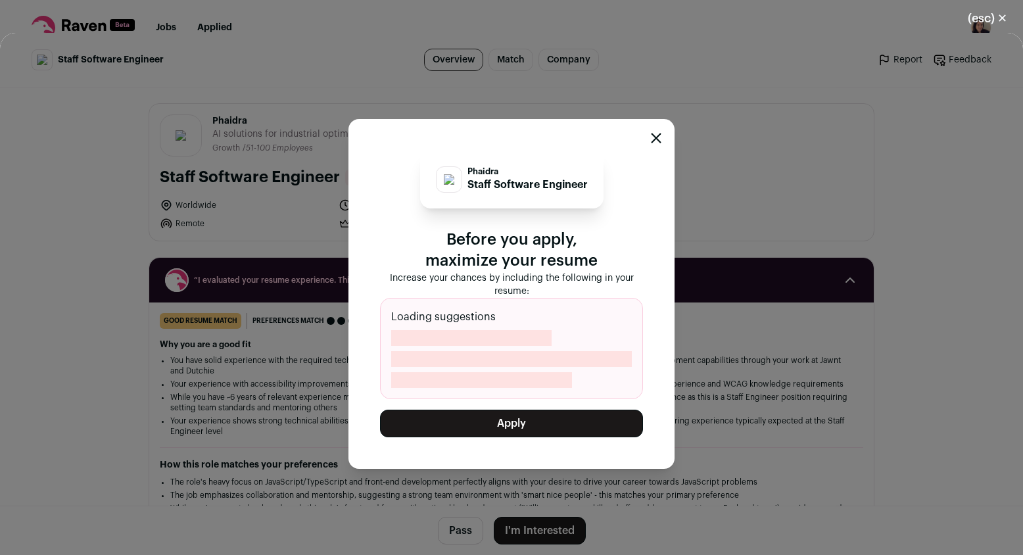
click at [524, 426] on button "Apply" at bounding box center [511, 423] width 263 height 28
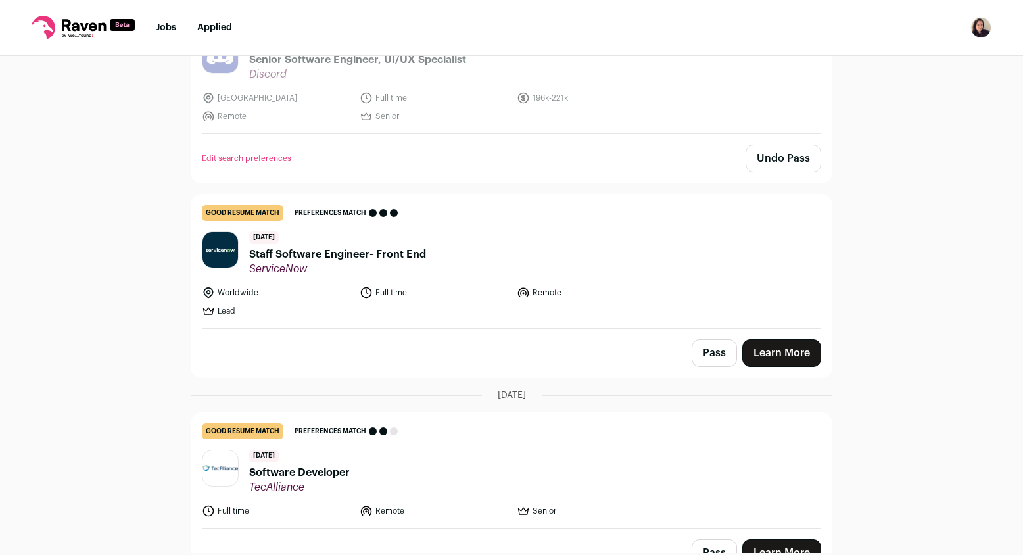
click at [710, 346] on button "Pass" at bounding box center [713, 353] width 45 height 28
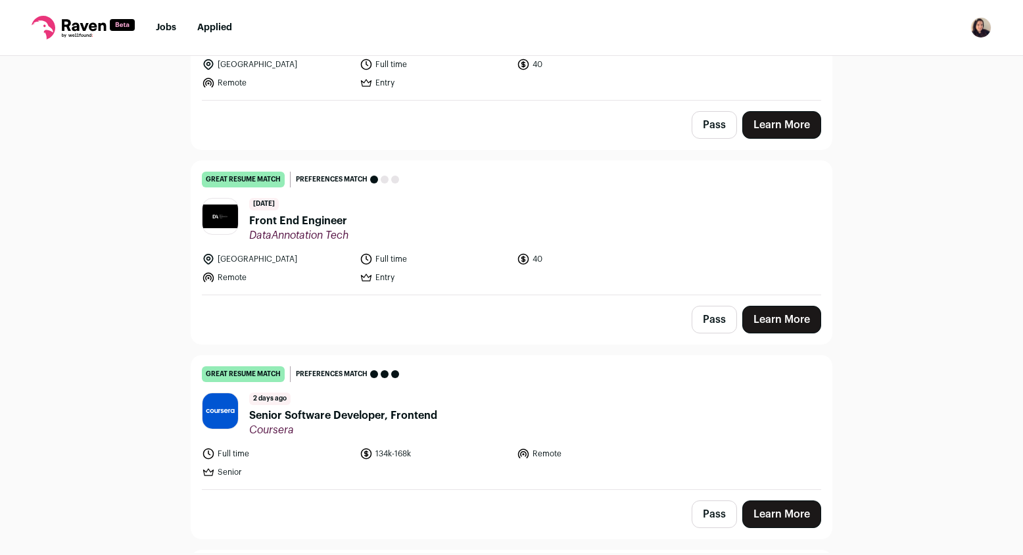
scroll to position [2119, 0]
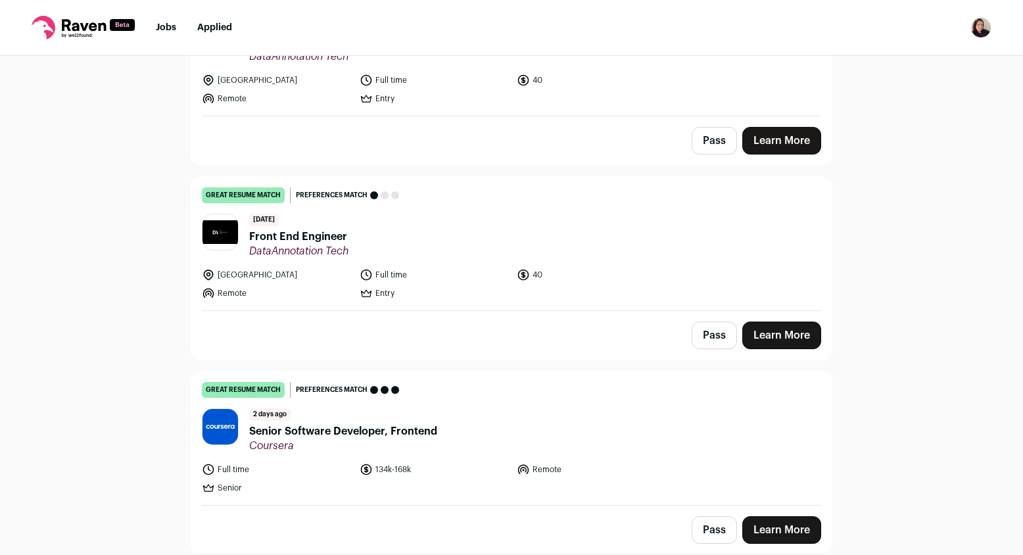
click at [706, 332] on button "Pass" at bounding box center [713, 335] width 45 height 28
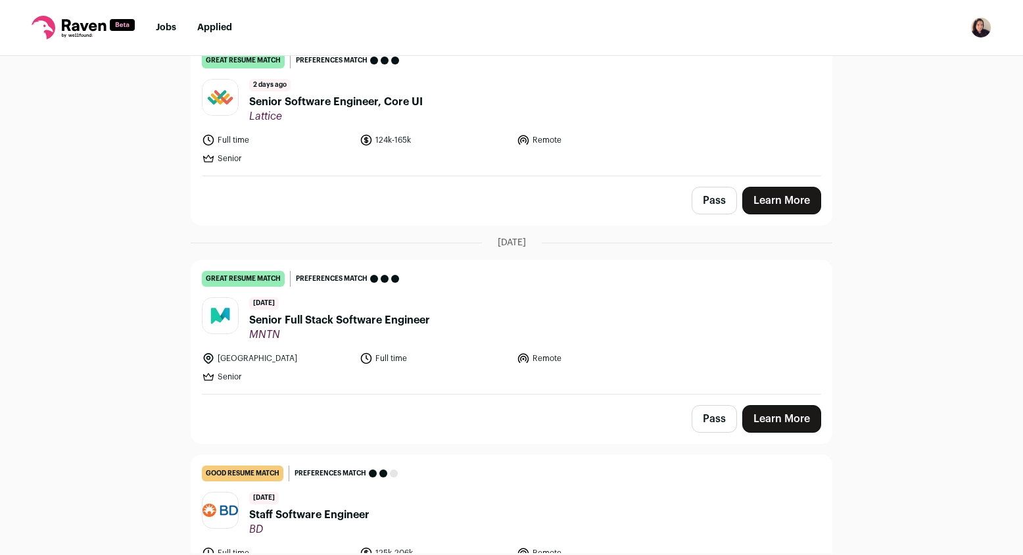
scroll to position [4166, 0]
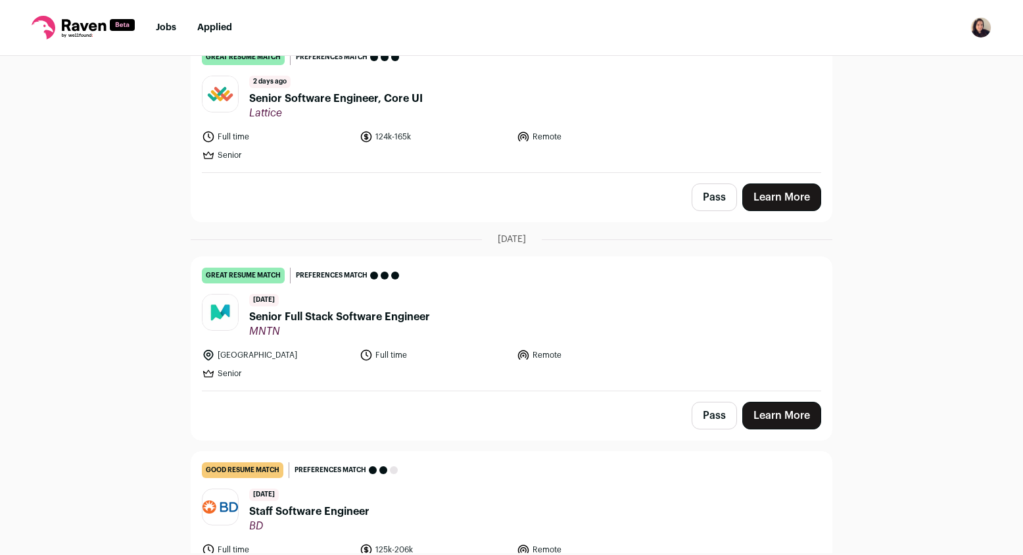
click at [710, 404] on button "Pass" at bounding box center [713, 416] width 45 height 28
click at [715, 187] on button "Pass" at bounding box center [713, 197] width 45 height 28
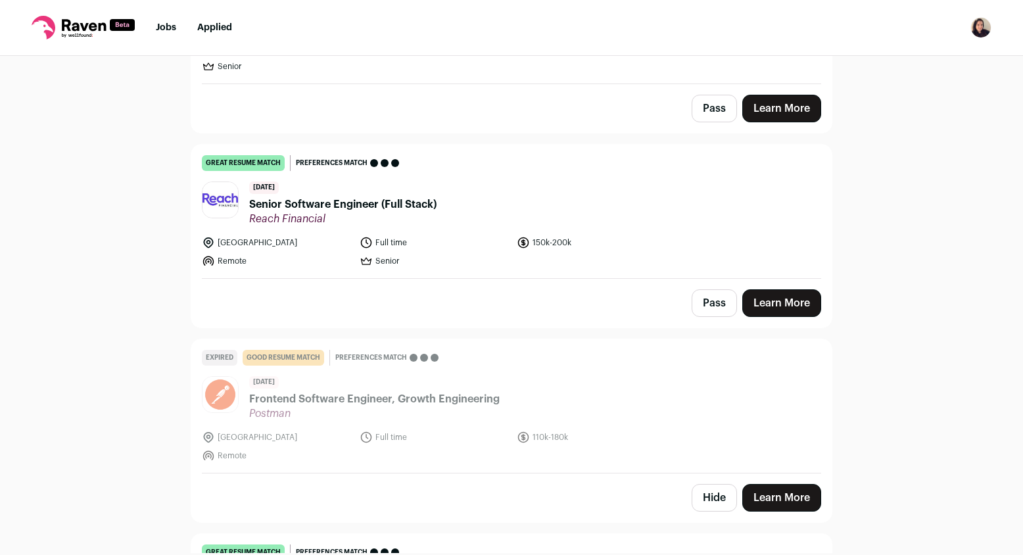
scroll to position [5075, 0]
